Goal: Task Accomplishment & Management: Manage account settings

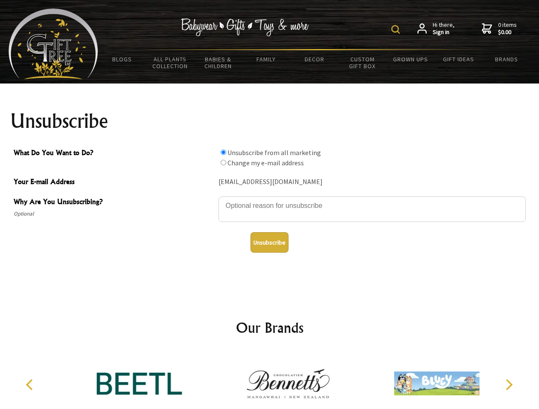
click at [397, 29] on img at bounding box center [395, 29] width 9 height 9
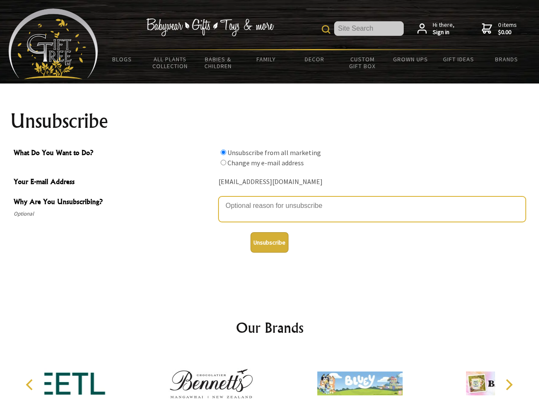
click at [270, 200] on textarea "Why Are You Unsubscribing?" at bounding box center [371, 210] width 307 height 26
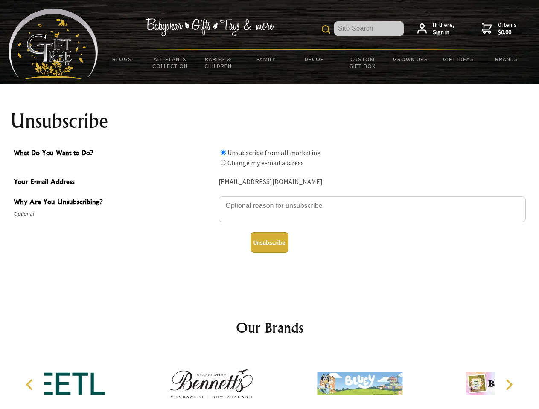
click at [223, 152] on input "What Do You Want to Do?" at bounding box center [223, 153] width 6 height 6
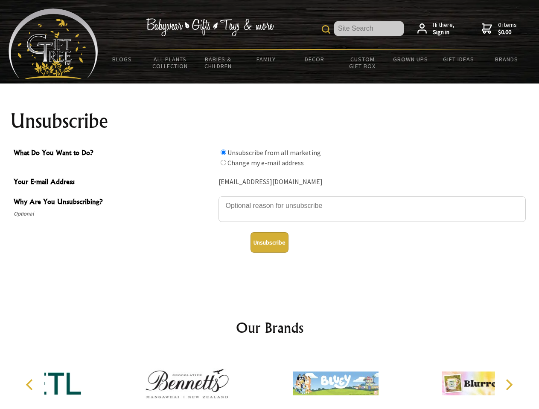
click at [223, 162] on input "What Do You Want to Do?" at bounding box center [223, 163] width 6 height 6
radio input "true"
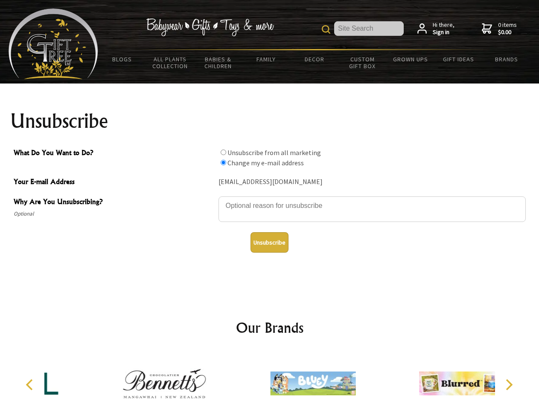
click at [269, 243] on button "Unsubscribe" at bounding box center [269, 242] width 38 height 20
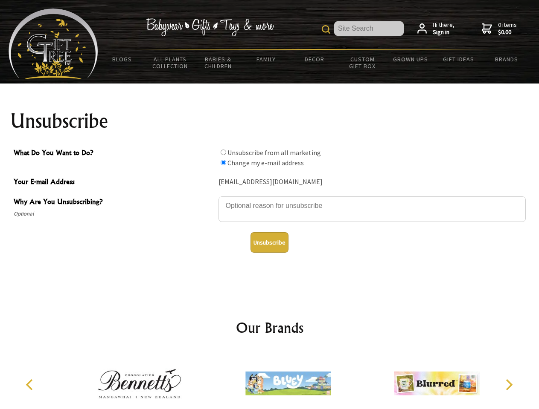
click at [270, 380] on img at bounding box center [287, 384] width 85 height 64
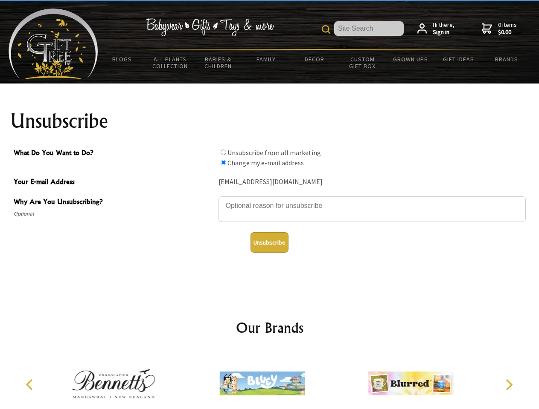
click at [31, 385] on icon "Previous" at bounding box center [30, 385] width 11 height 11
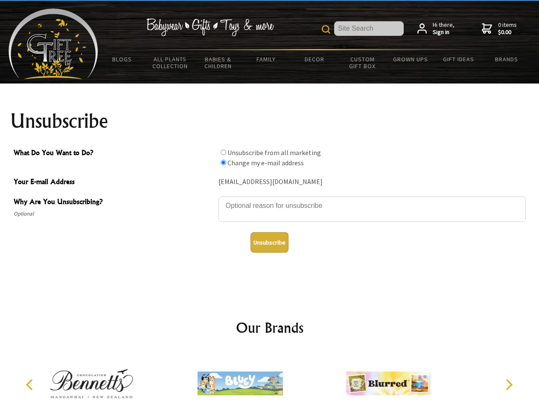
click at [508, 385] on icon "Next" at bounding box center [507, 385] width 11 height 11
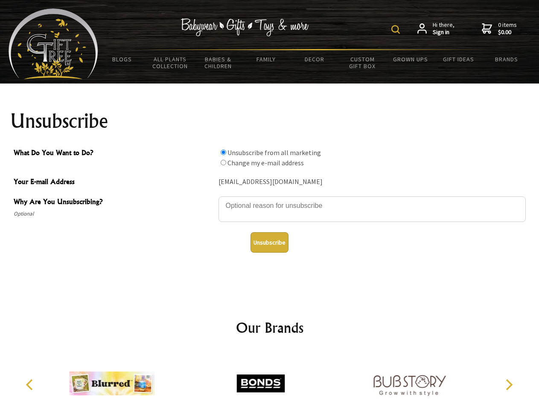
click at [397, 29] on img at bounding box center [395, 29] width 9 height 9
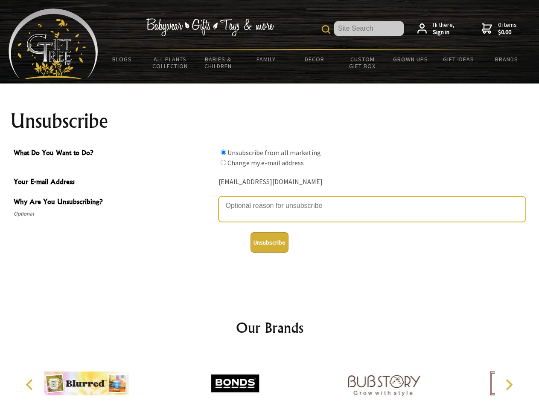
click at [270, 200] on textarea "Why Are You Unsubscribing?" at bounding box center [371, 210] width 307 height 26
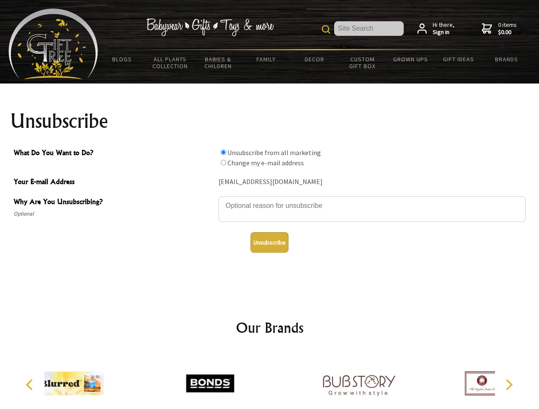
click at [223, 152] on input "What Do You Want to Do?" at bounding box center [223, 153] width 6 height 6
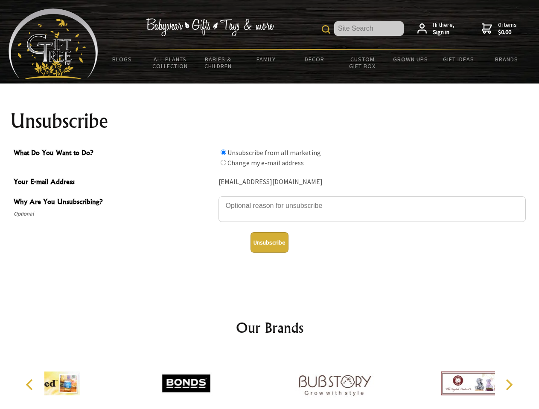
click at [223, 162] on input "What Do You Want to Do?" at bounding box center [223, 163] width 6 height 6
radio input "true"
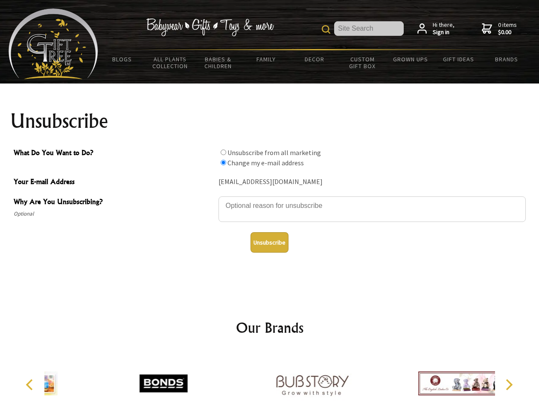
click at [269, 243] on button "Unsubscribe" at bounding box center [269, 242] width 38 height 20
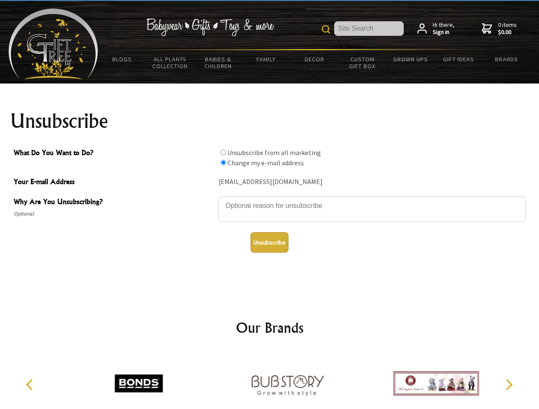
click at [31, 385] on icon "Previous" at bounding box center [30, 385] width 11 height 11
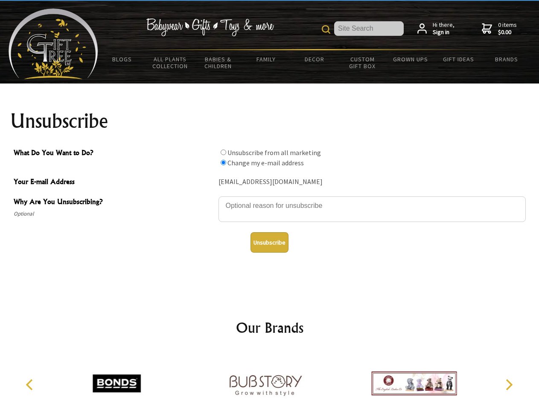
click at [508, 385] on icon "Next" at bounding box center [507, 385] width 11 height 11
